Goal: Find specific page/section: Find specific page/section

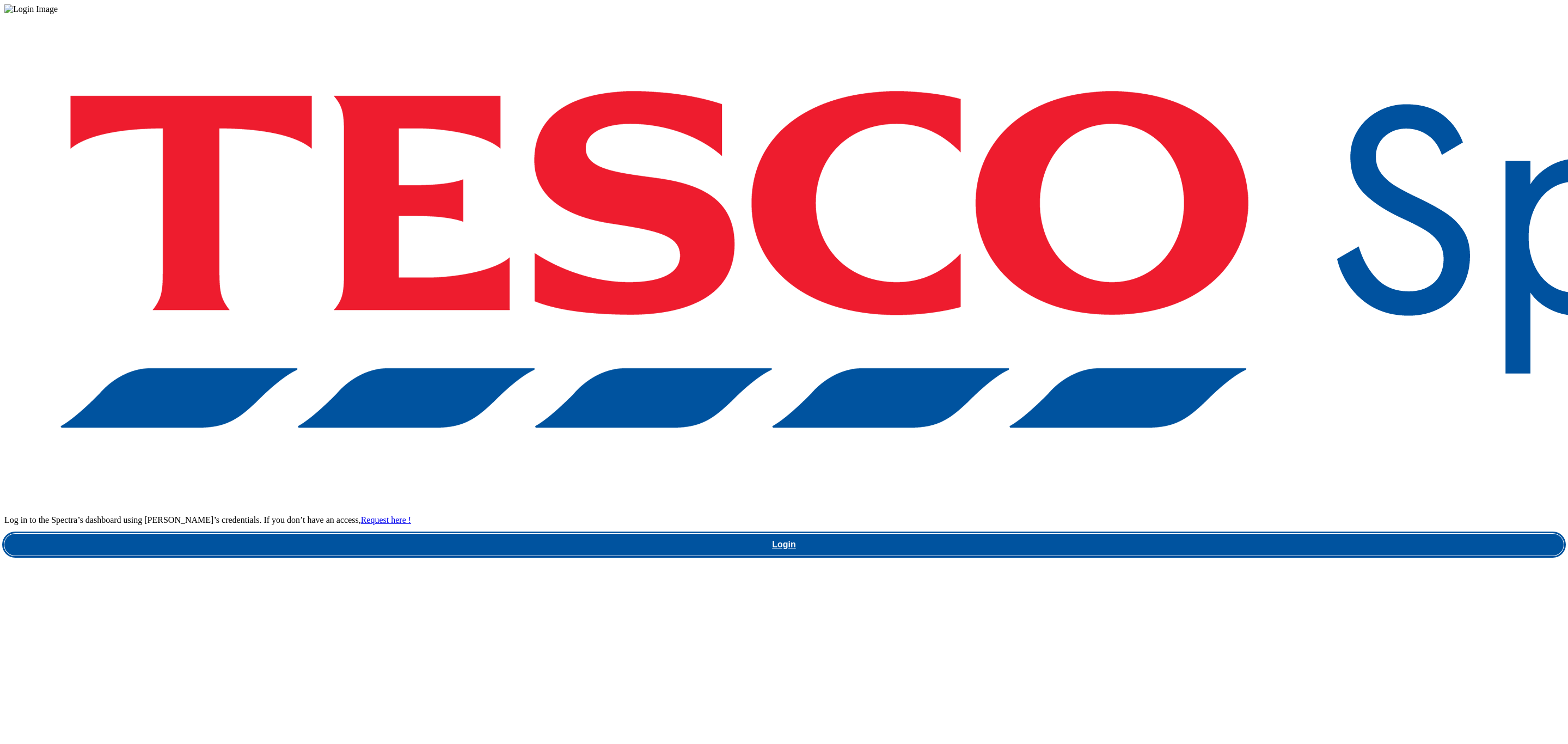
click at [1217, 534] on link "Login" at bounding box center [784, 545] width 1559 height 22
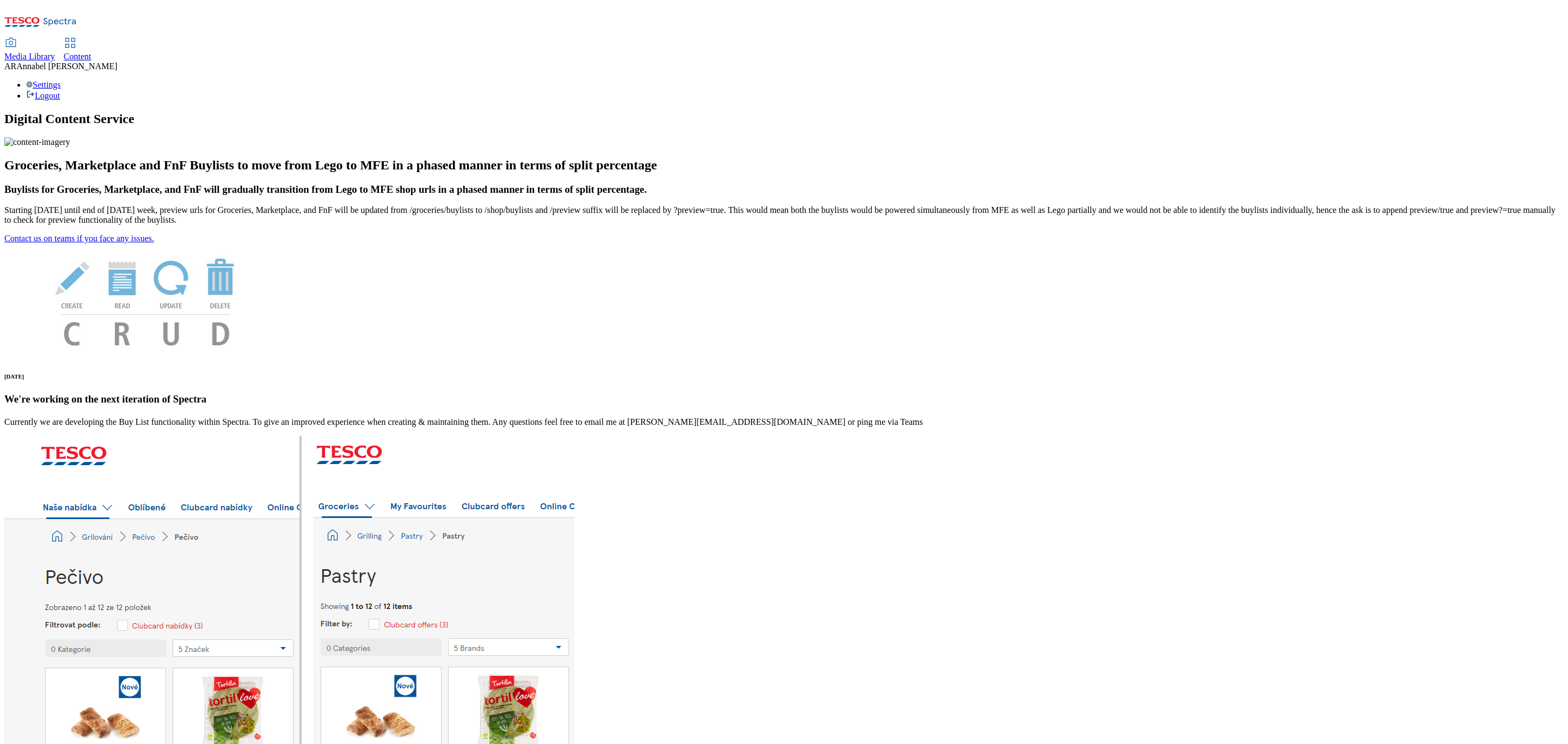
click at [92, 52] on span "Content" at bounding box center [77, 56] width 27 height 9
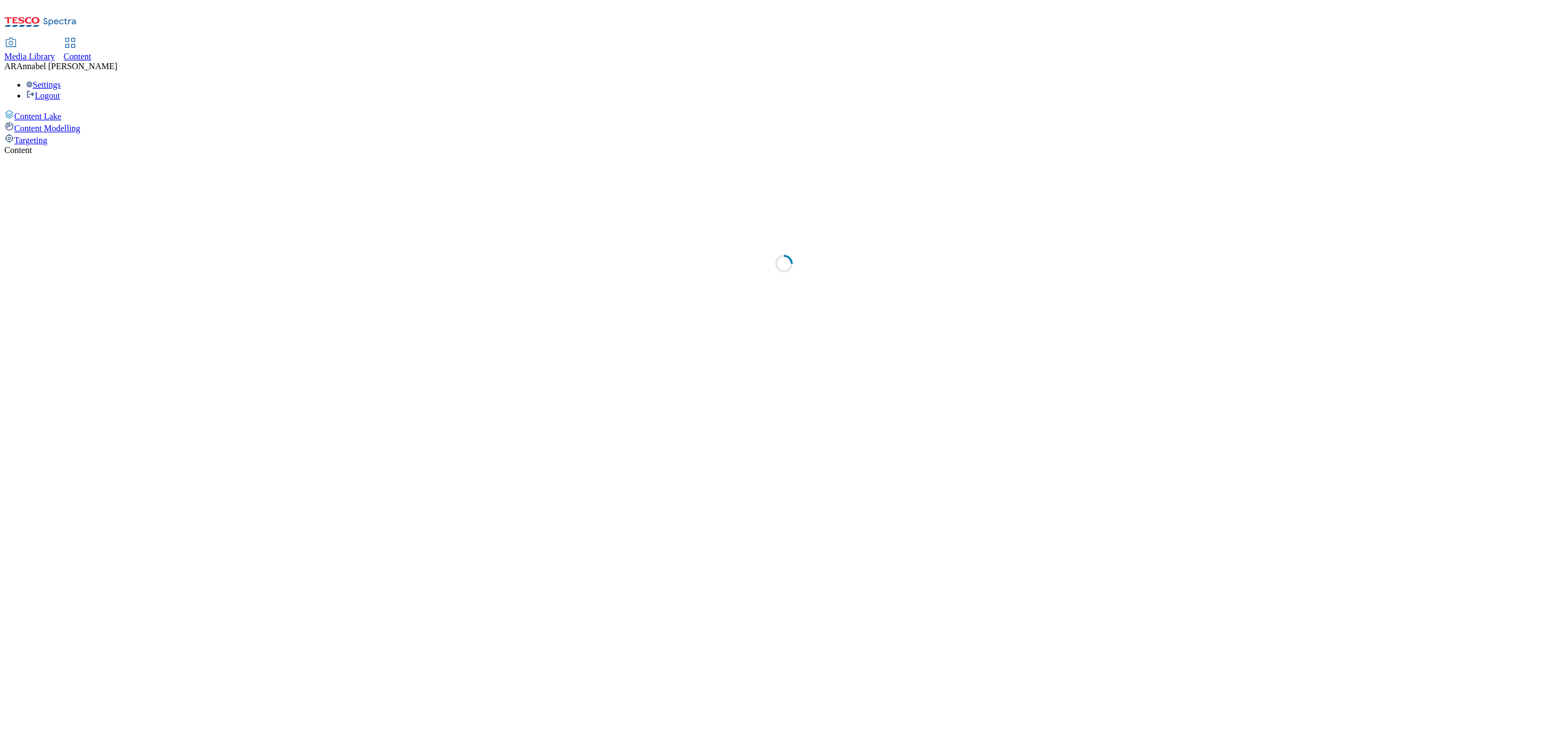
select select "ghs-uk"
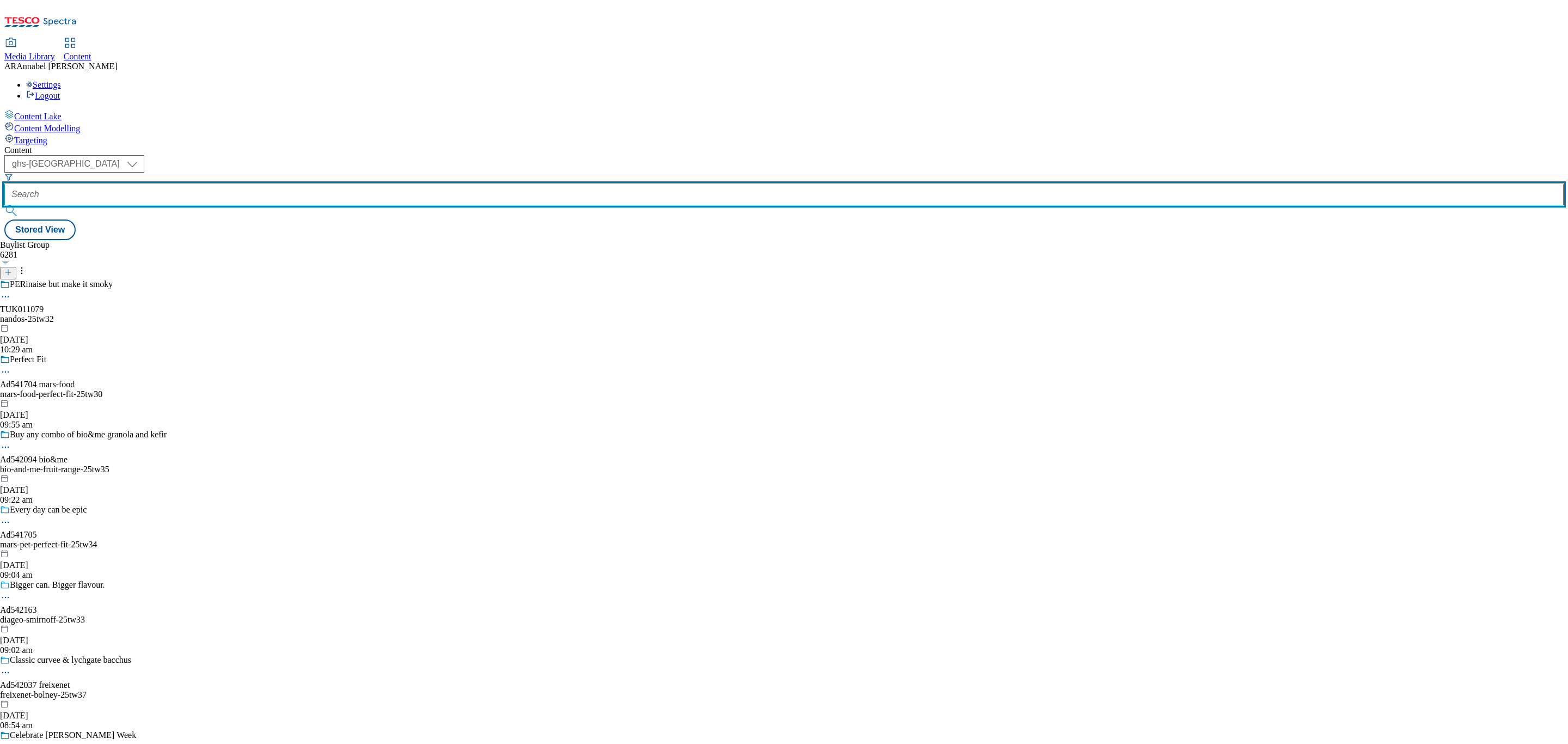
click at [283, 183] on input "text" at bounding box center [784, 194] width 1559 height 22
paste input "bayer-rennie-25tw24"
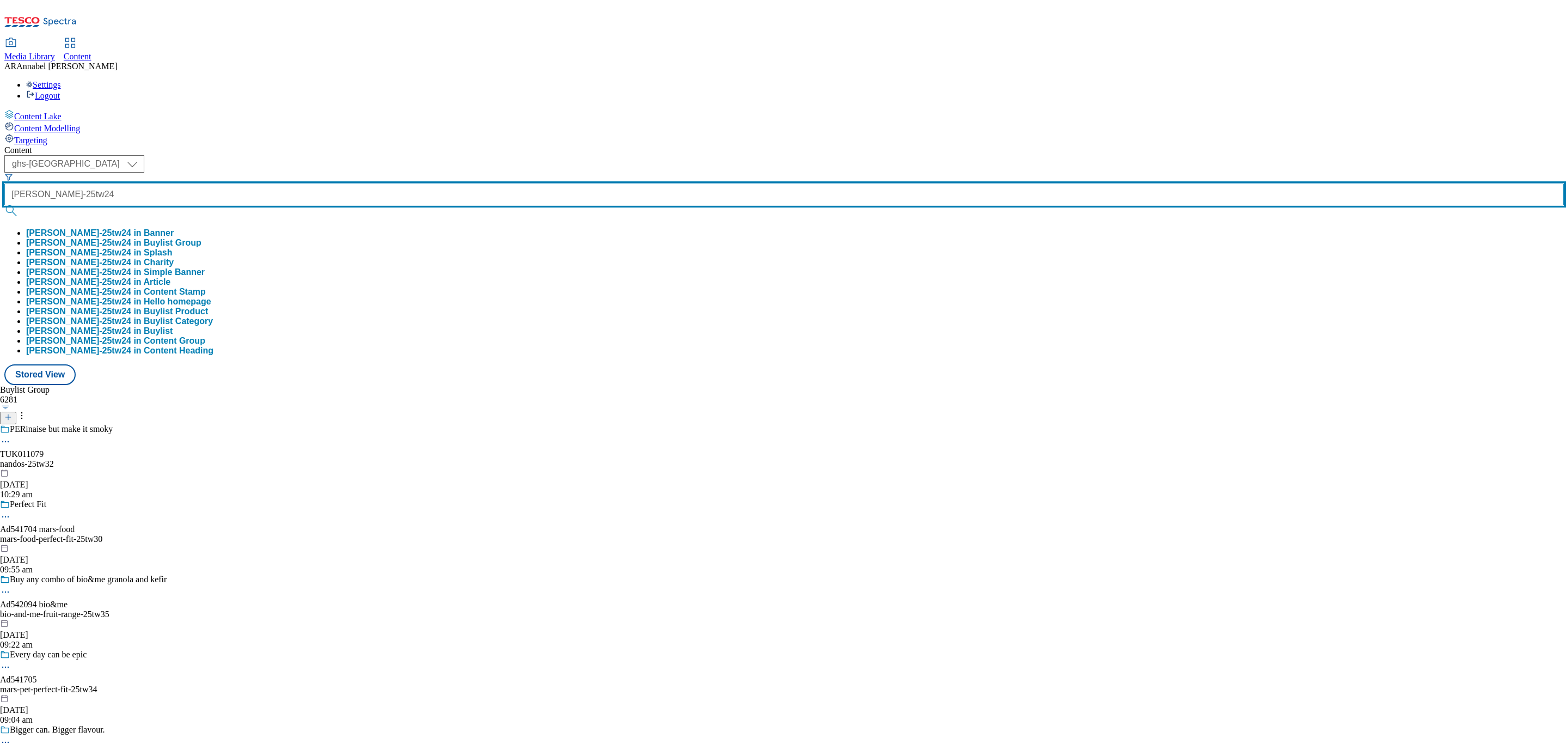
type input "bayer-rennie-25tw24"
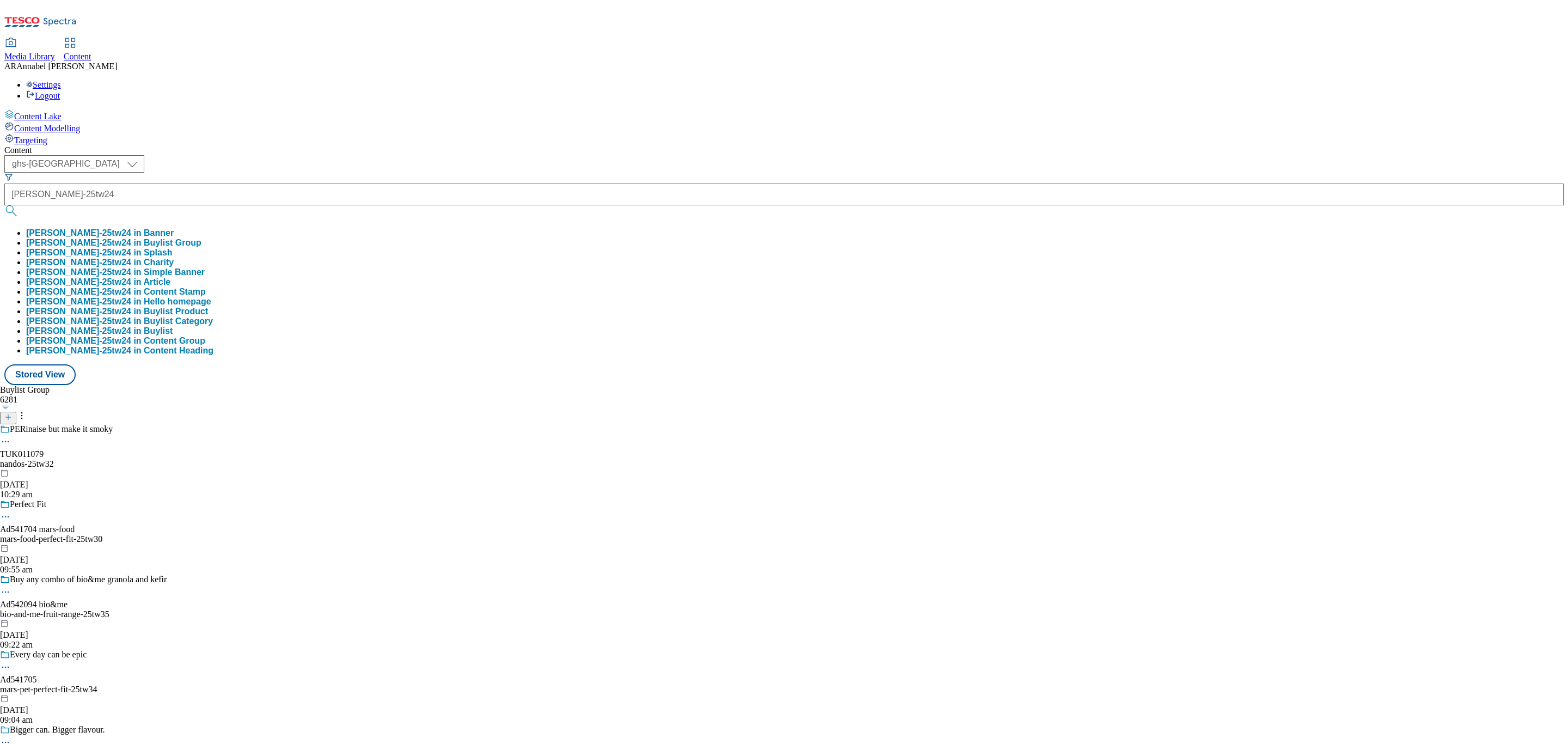
click at [201, 238] on button "bayer-rennie-25tw24 in Buylist Group" at bounding box center [114, 243] width 176 height 10
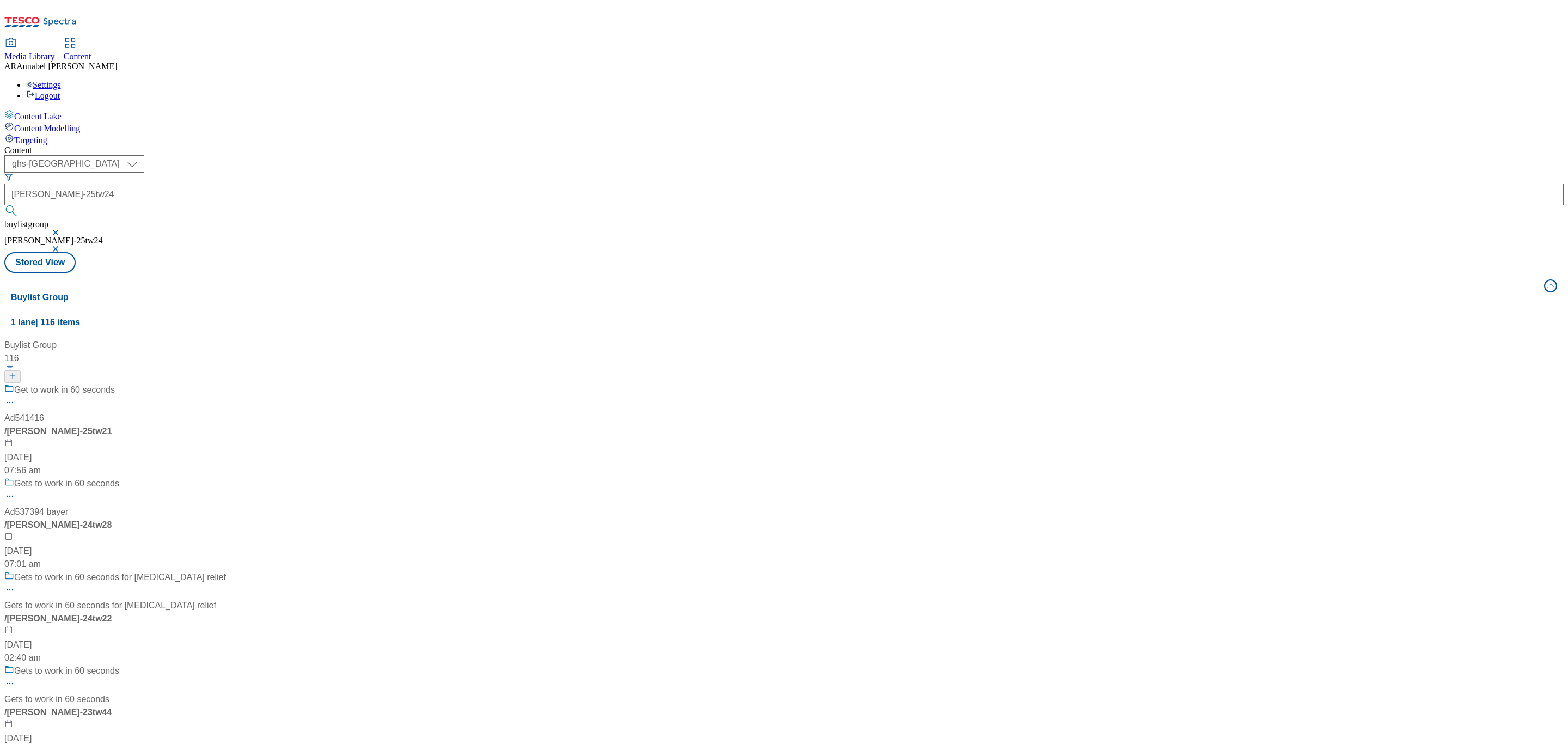
click at [226, 383] on div "Get to work in 60 seconds Ad541416 / bayer-rennie-25tw21 16 Jul 2025 07:56 am" at bounding box center [115, 430] width 222 height 94
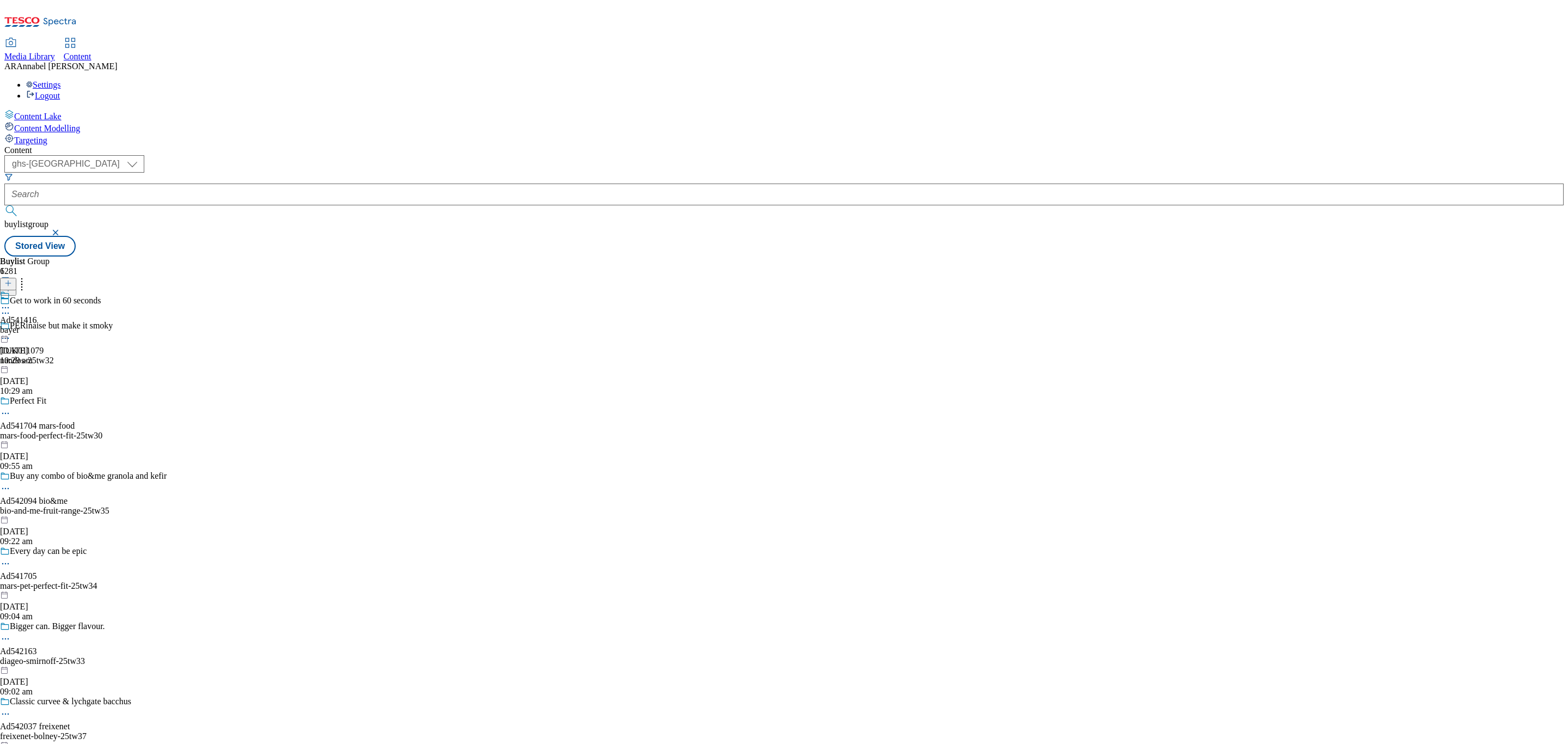
click at [37, 325] on div "bayer" at bounding box center [18, 330] width 37 height 10
click at [69, 325] on div "bayer-rennie" at bounding box center [34, 330] width 69 height 10
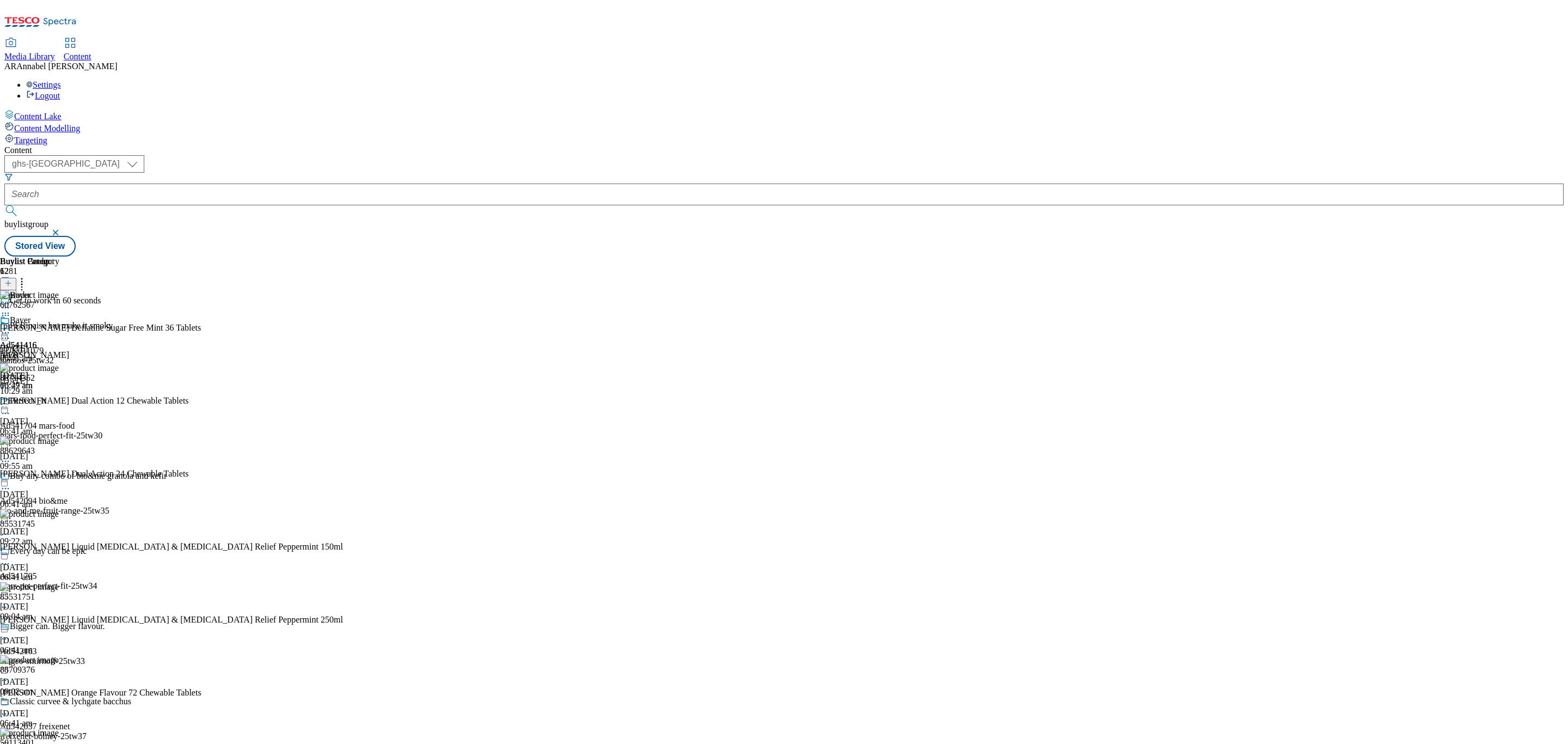
click at [37, 350] on div "bayer" at bounding box center [18, 355] width 37 height 10
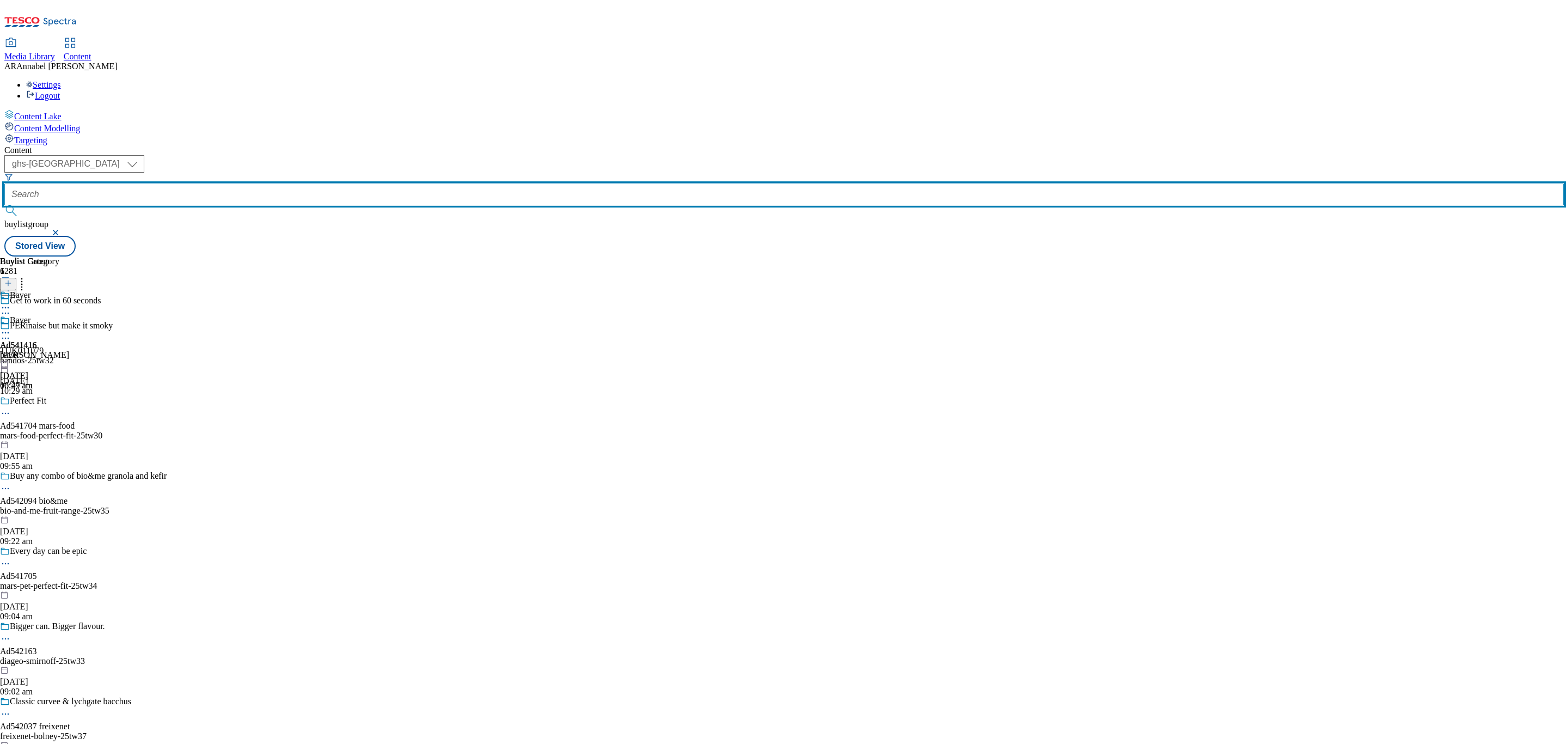
click at [244, 183] on input "text" at bounding box center [784, 194] width 1559 height 22
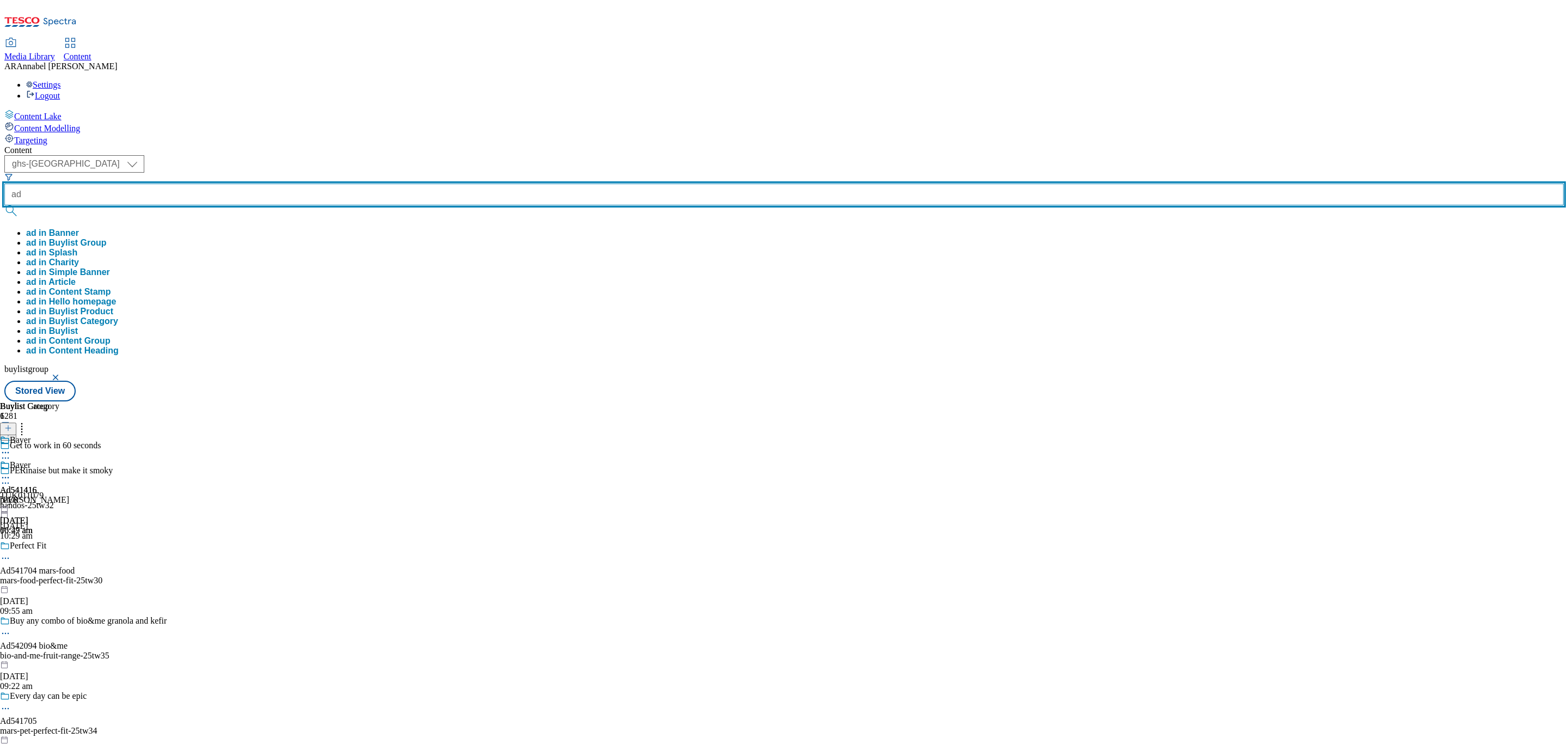
paste input "541416"
type input "ad541416"
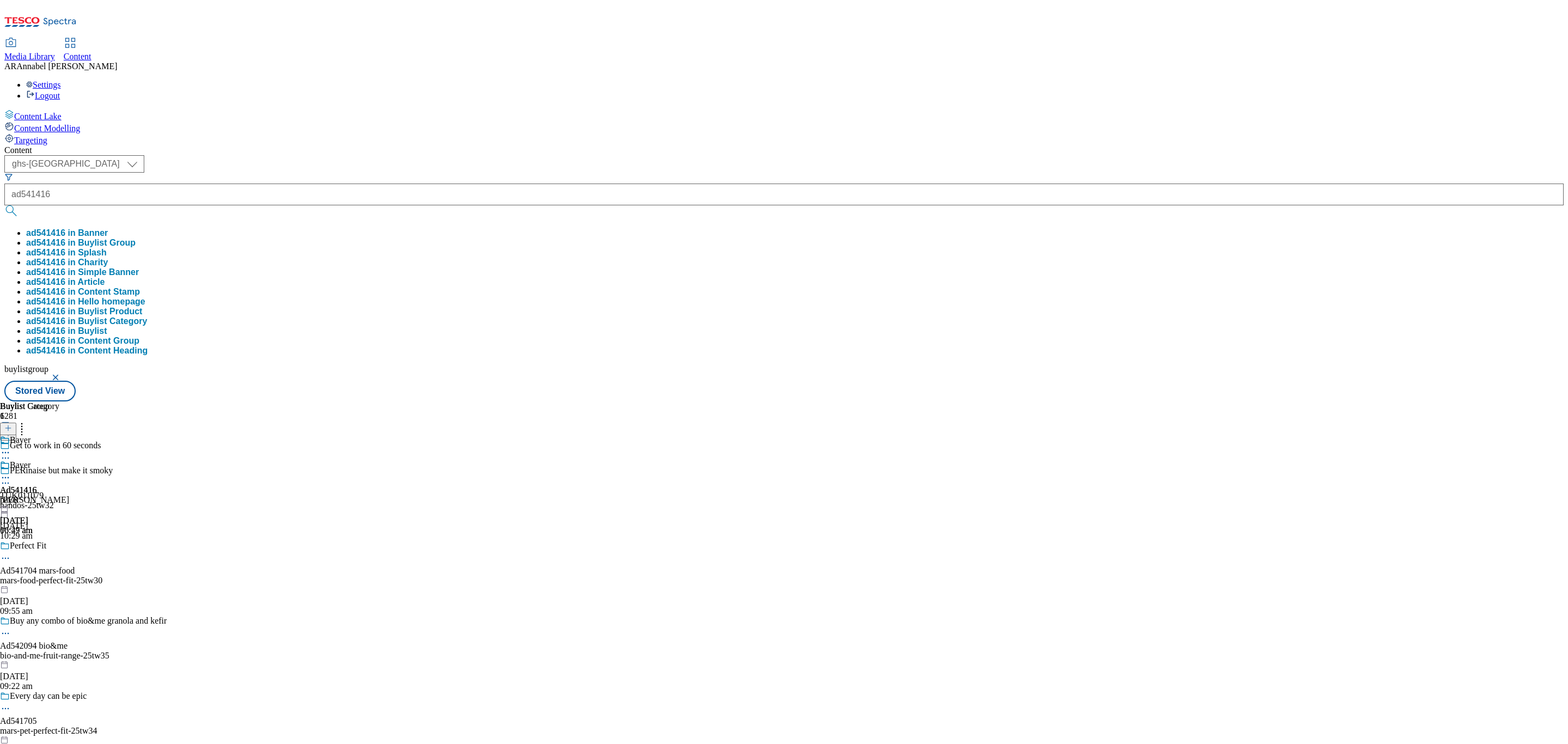
click at [136, 238] on button "ad541416 in Buylist Group" at bounding box center [81, 243] width 110 height 10
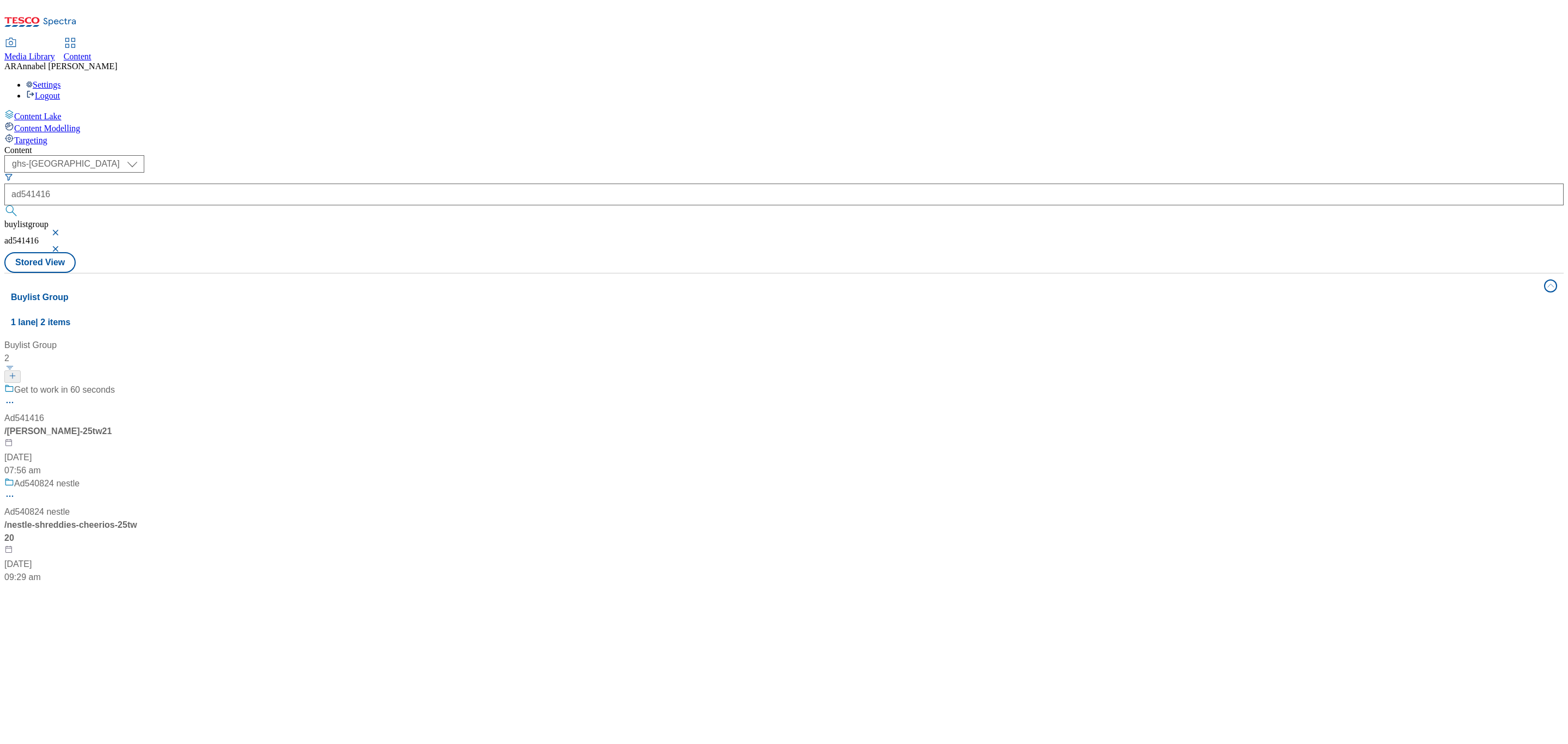
click at [140, 425] on div "/ bayer-rennie-25tw21" at bounding box center [73, 431] width 136 height 13
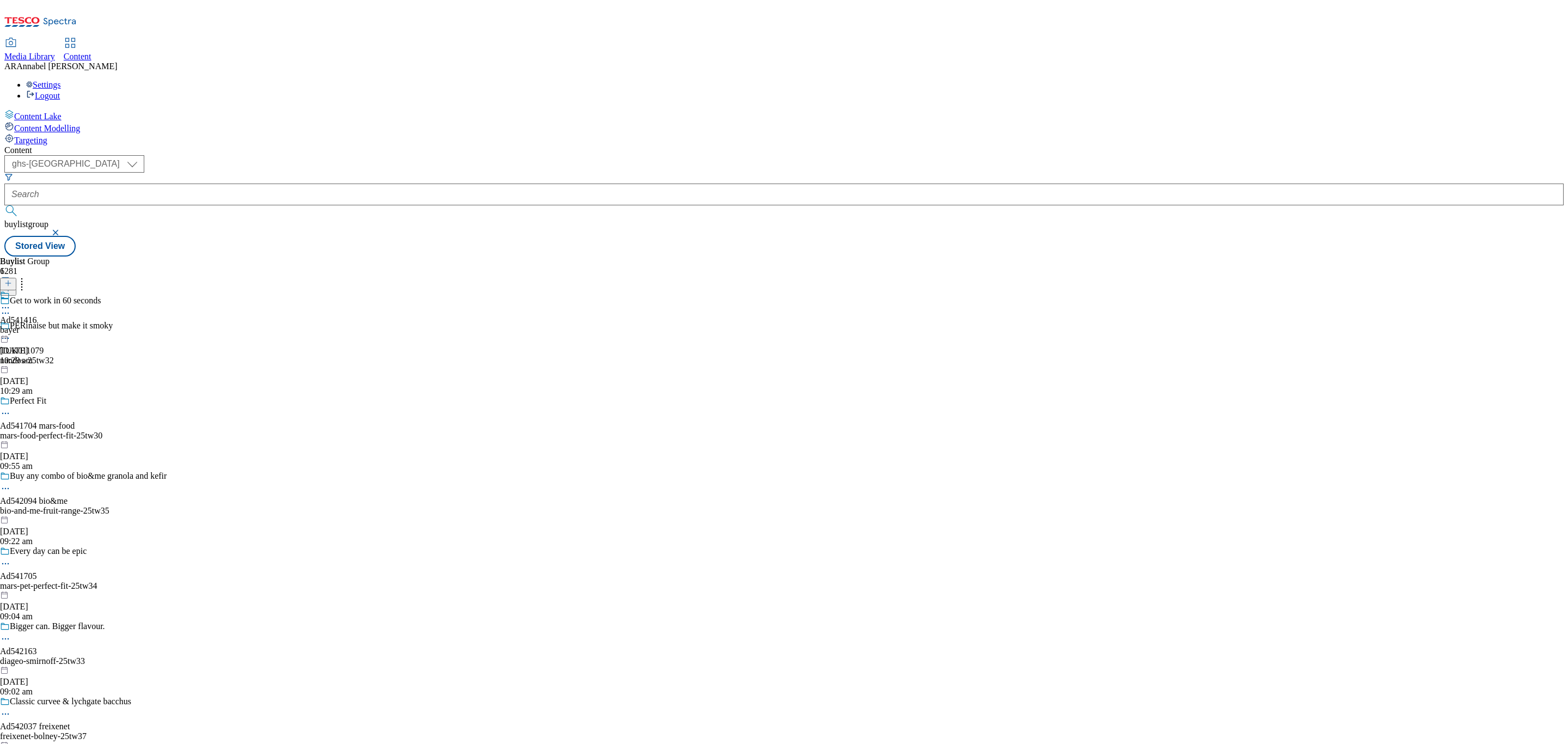
click at [37, 290] on div "Ad541416 bayer 18 Sept 2025 10:29 am" at bounding box center [18, 328] width 37 height 75
click at [69, 290] on div "Bayer Ad541416 bayer-rennie 16 Jul 2025 06:47 am" at bounding box center [34, 328] width 69 height 75
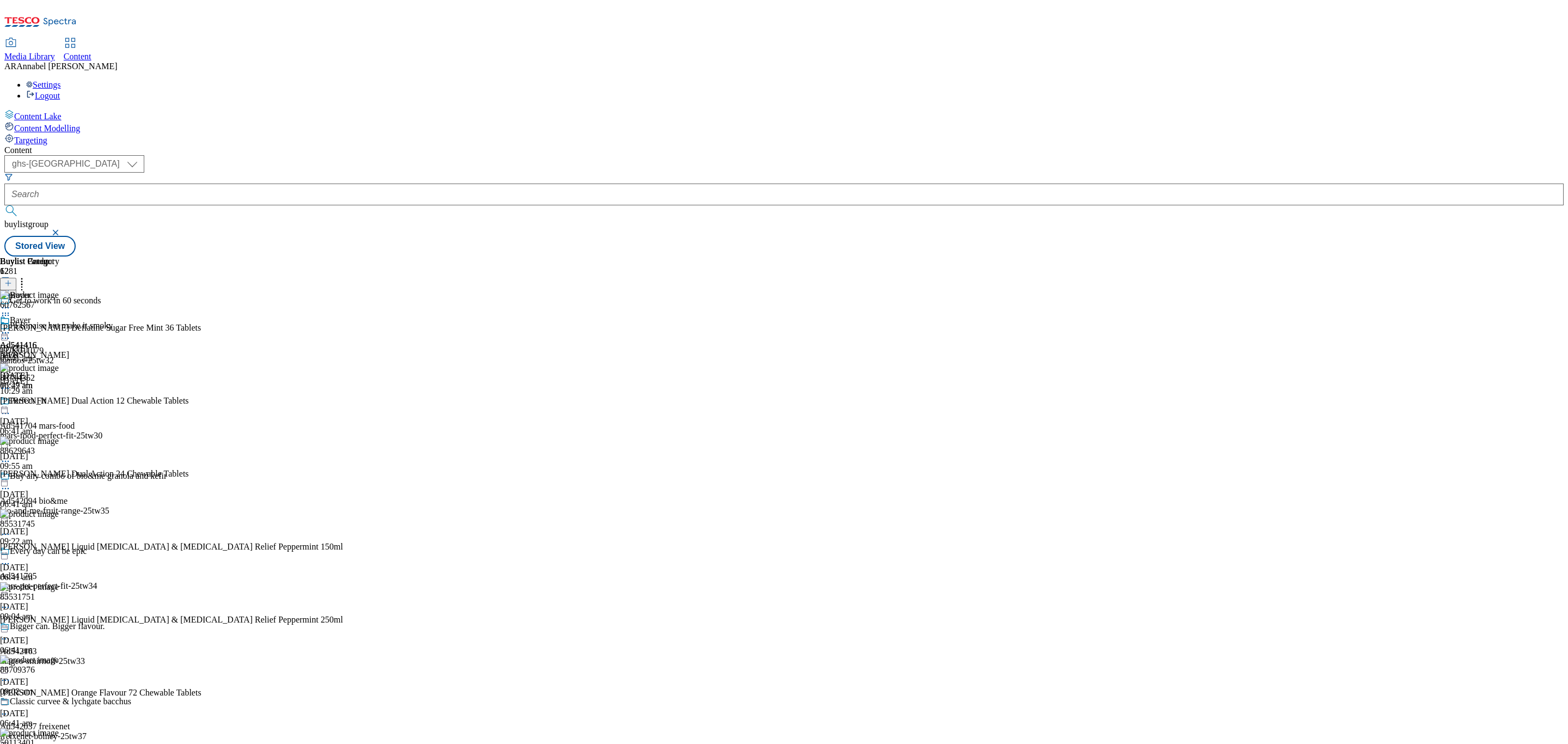
scroll to position [313, 0]
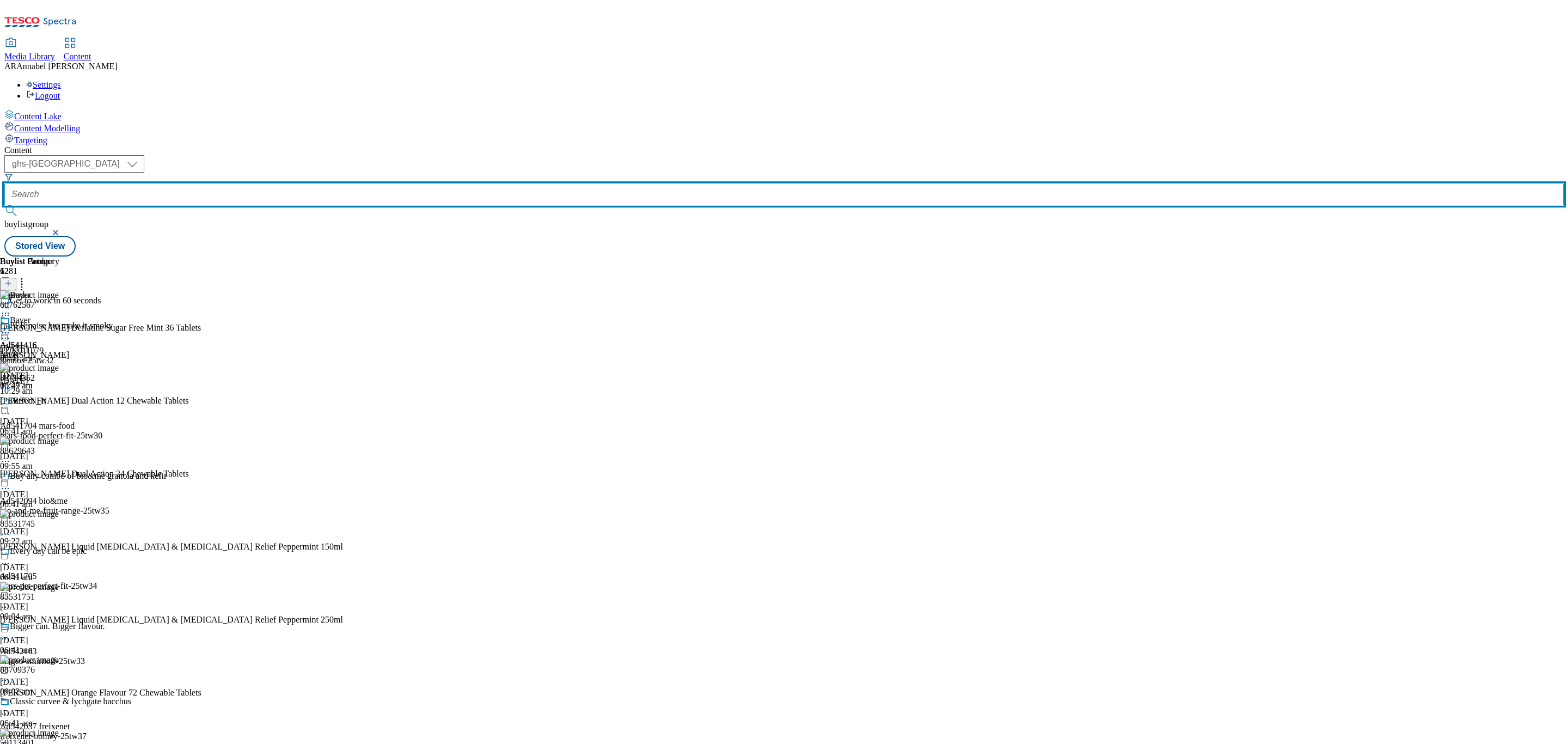
click at [281, 183] on input "text" at bounding box center [784, 194] width 1559 height 22
paste input "bayer-rennie-25tw24"
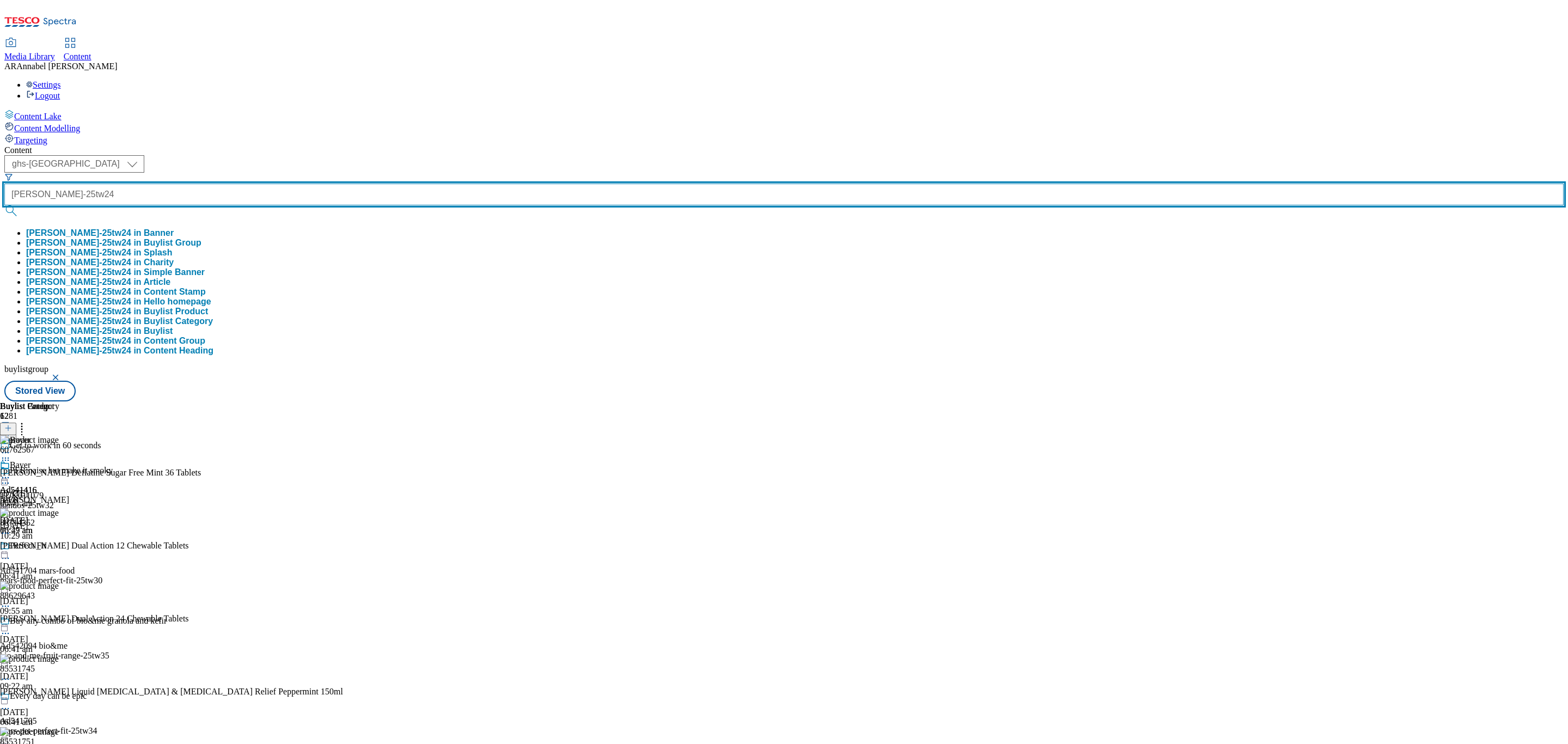
type input "bayer-rennie-25tw24"
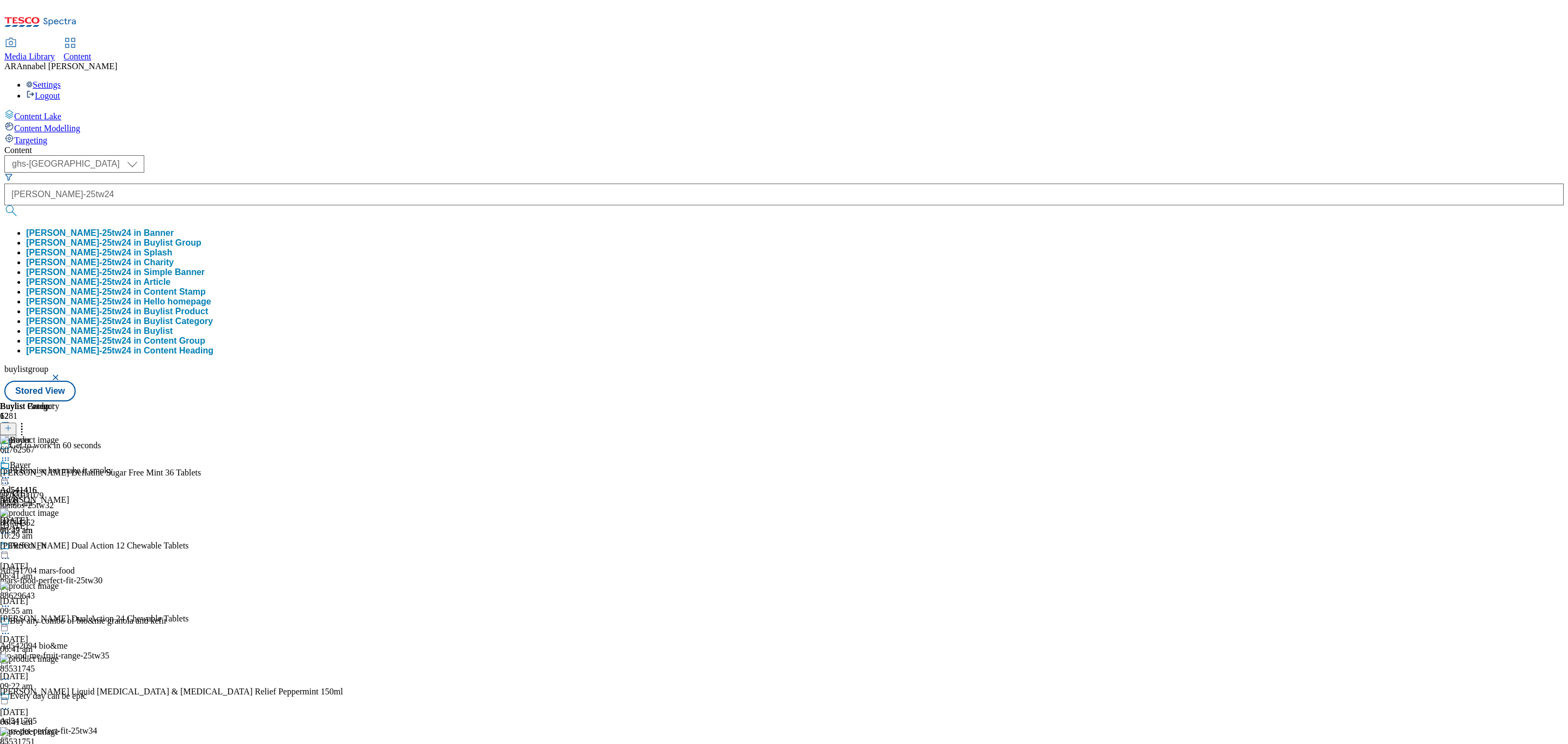
click at [201, 238] on button "bayer-rennie-25tw24 in Buylist Group" at bounding box center [114, 243] width 176 height 10
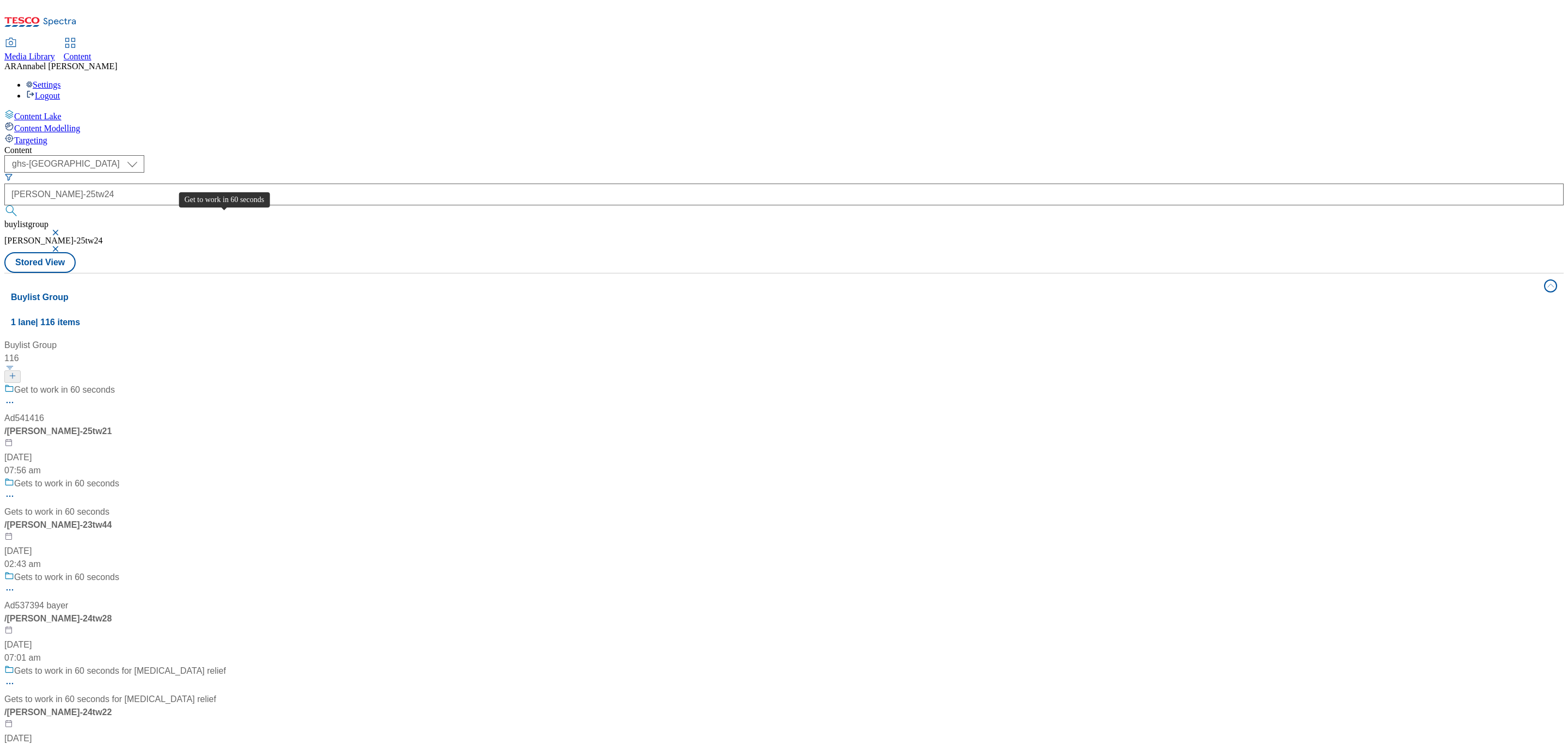
click at [115, 383] on span "Get to work in 60 seconds" at bounding box center [64, 390] width 101 height 13
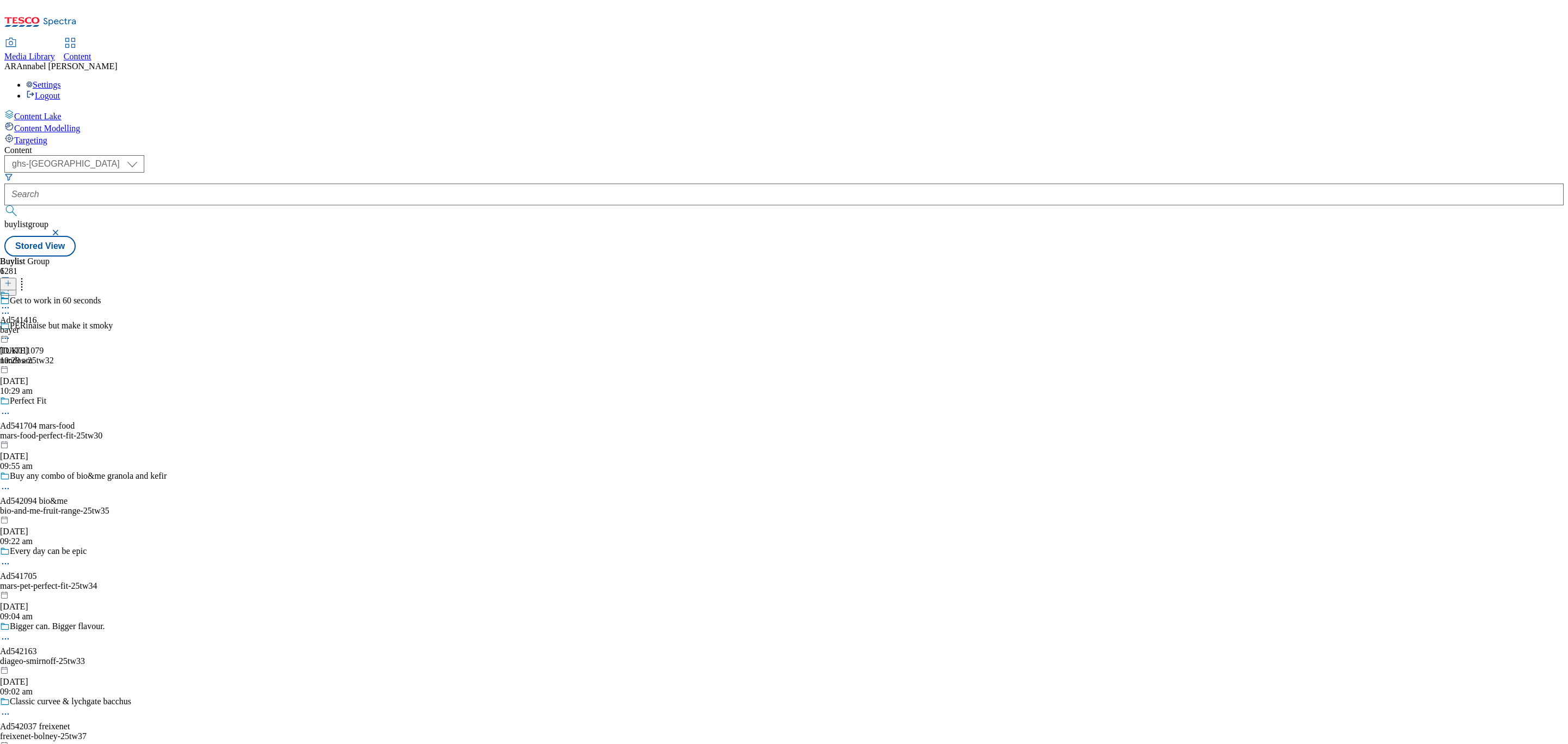
click at [37, 290] on div "Ad541416 bayer 18 Sept 2025 10:29 am" at bounding box center [18, 328] width 37 height 75
drag, startPoint x: 412, startPoint y: 183, endPoint x: 354, endPoint y: 183, distance: 58.0
click at [37, 315] on div "Ad541416 bayer 18 Sept 2025 10:29 am" at bounding box center [18, 353] width 37 height 75
copy div "Ad541416"
